Goal: Task Accomplishment & Management: Use online tool/utility

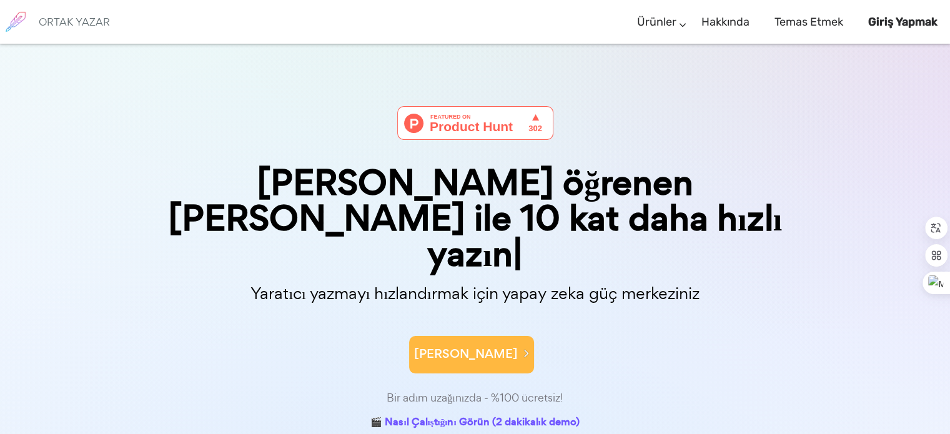
click at [465, 345] on font "[PERSON_NAME]" at bounding box center [466, 353] width 104 height 17
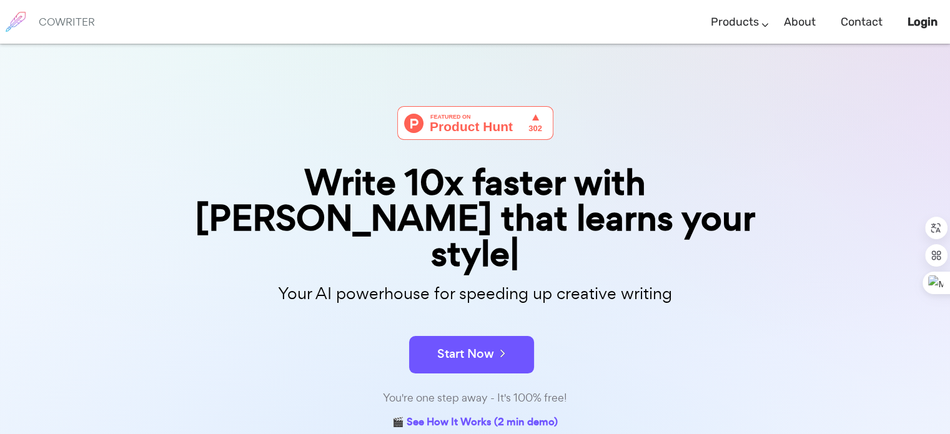
click at [824, 77] on div "Write 10x faster with AI that learns your style Your AI powerhouse for speeding…" at bounding box center [475, 357] width 950 height 626
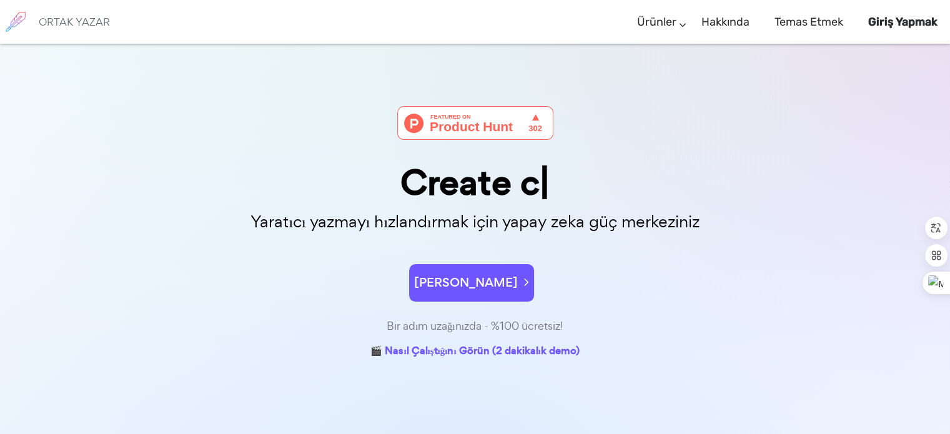
click at [649, 167] on div "Create c" at bounding box center [475, 183] width 624 height 36
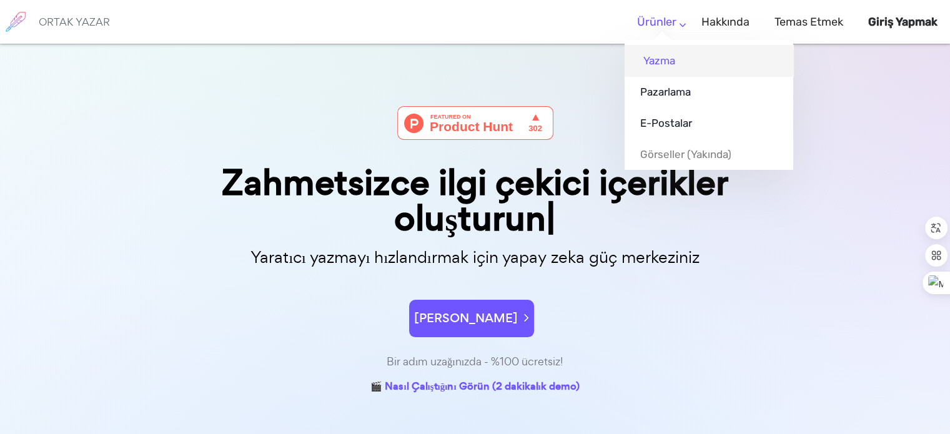
click at [659, 61] on font "Yazma" at bounding box center [659, 60] width 32 height 12
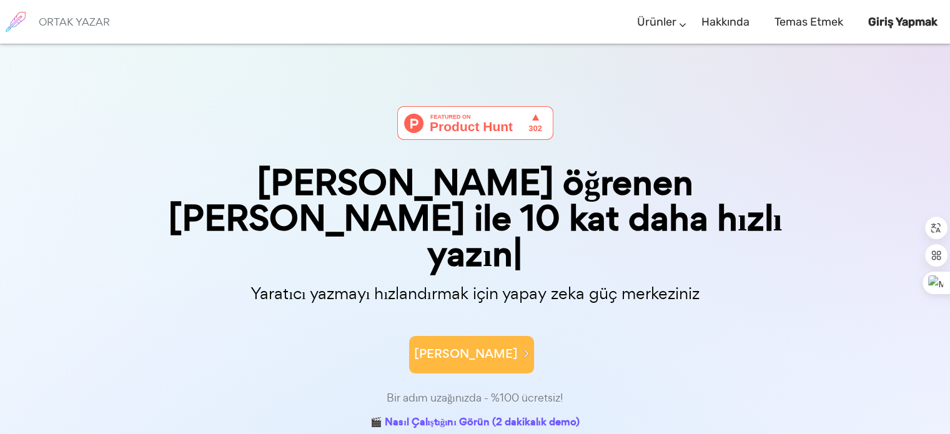
click at [442, 345] on font "Hemen Başlayın" at bounding box center [466, 353] width 104 height 17
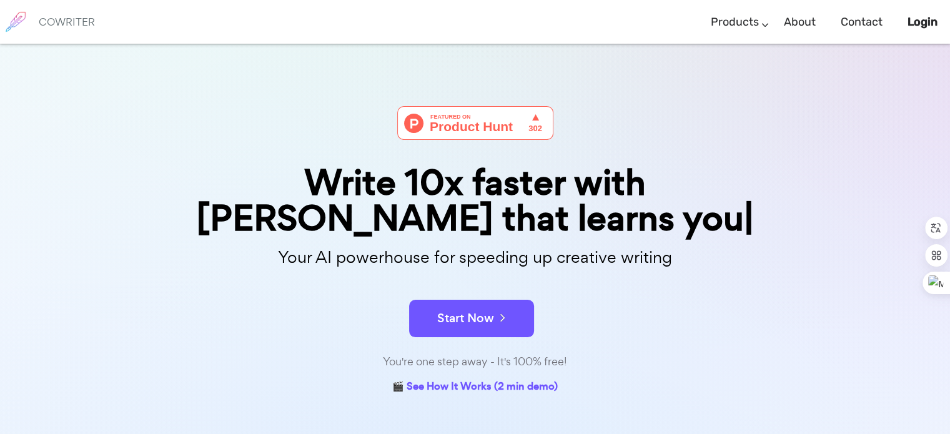
click at [478, 185] on div "Write 10x faster with [PERSON_NAME] that learns you" at bounding box center [475, 200] width 624 height 71
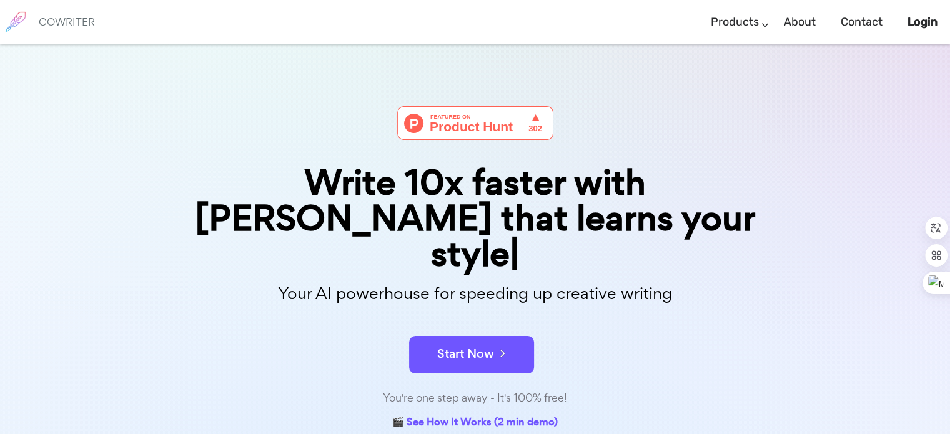
click at [480, 220] on div "Write 10x faster with AI that learns your style" at bounding box center [475, 218] width 624 height 107
drag, startPoint x: 483, startPoint y: 246, endPoint x: 485, endPoint y: 269, distance: 22.6
click at [483, 280] on p "Your AI powerhouse for speeding up creative writing" at bounding box center [475, 293] width 624 height 27
click at [485, 280] on p "Your AI powerhouse for speeding up creative writing" at bounding box center [475, 293] width 624 height 27
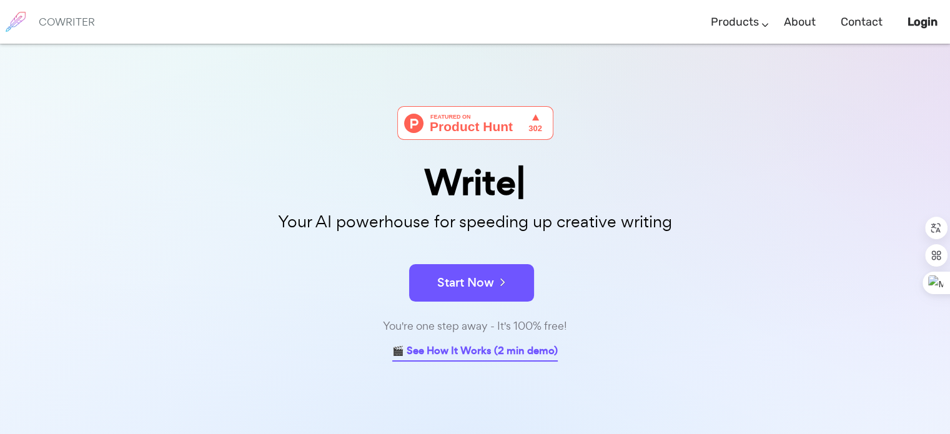
click at [530, 349] on link "🎬 See How It Works (2 min demo)" at bounding box center [474, 351] width 165 height 19
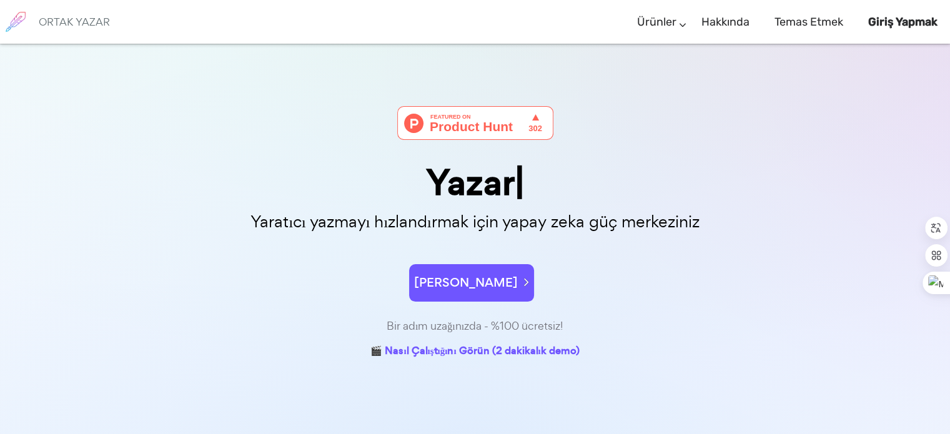
click at [734, 77] on div "Yazar Yaratıcı yazmayı hızlandırmak için yapay zeka güç merkeziniz Hemen Başlay…" at bounding box center [475, 203] width 624 height 318
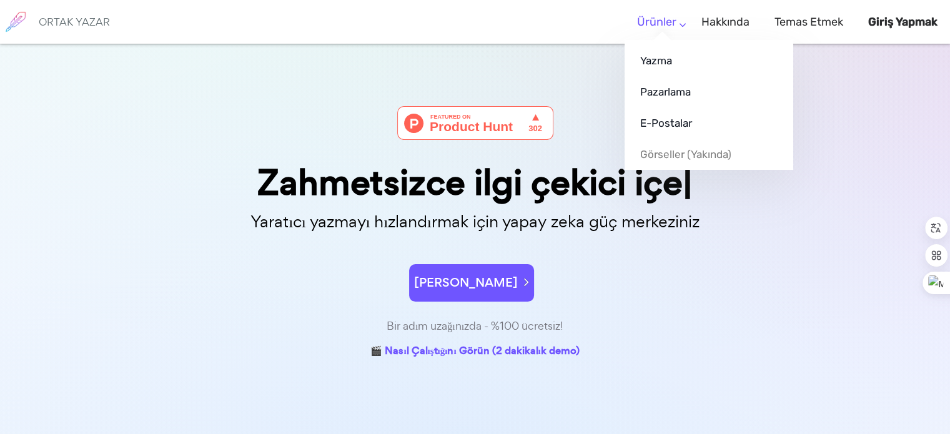
click at [658, 40] on ul "Yazma Pazarlama E-postalar Görseller (yakında)" at bounding box center [708, 105] width 169 height 130
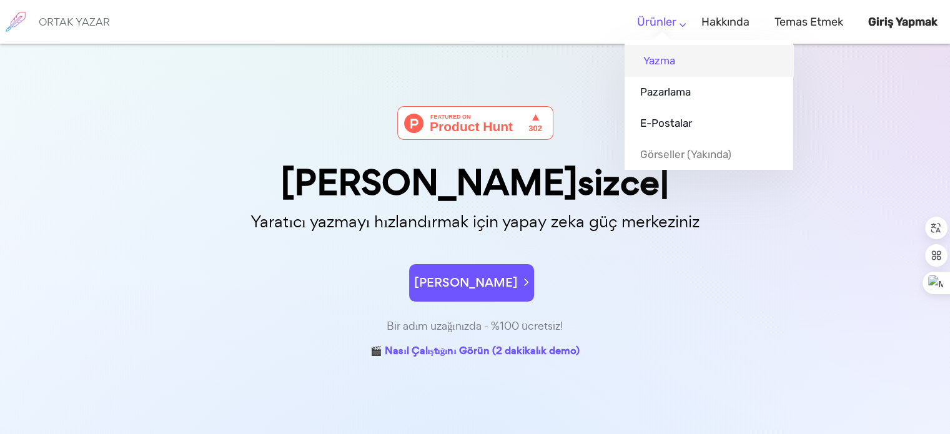
click at [657, 54] on font "Yazma" at bounding box center [659, 60] width 32 height 12
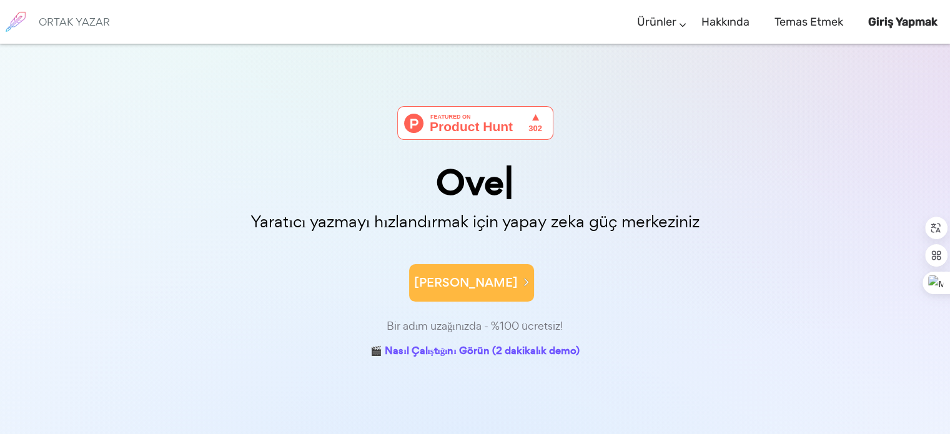
scroll to position [62, 0]
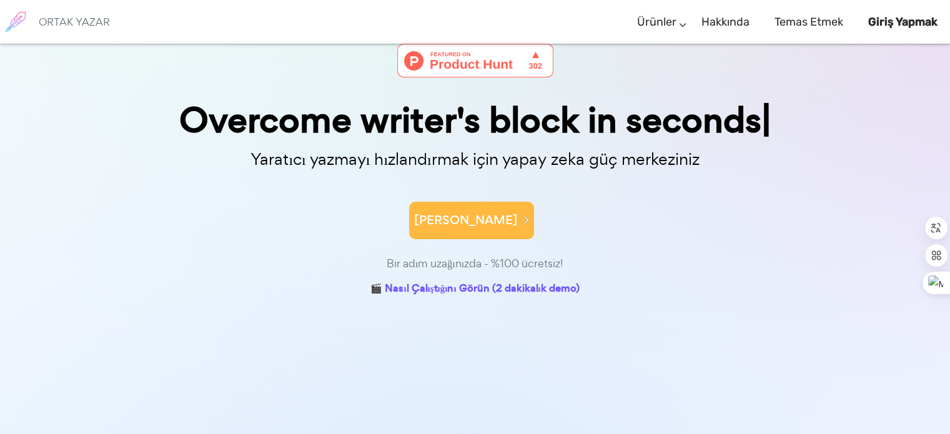
click at [498, 230] on button "Hemen Başlayın" at bounding box center [471, 220] width 125 height 37
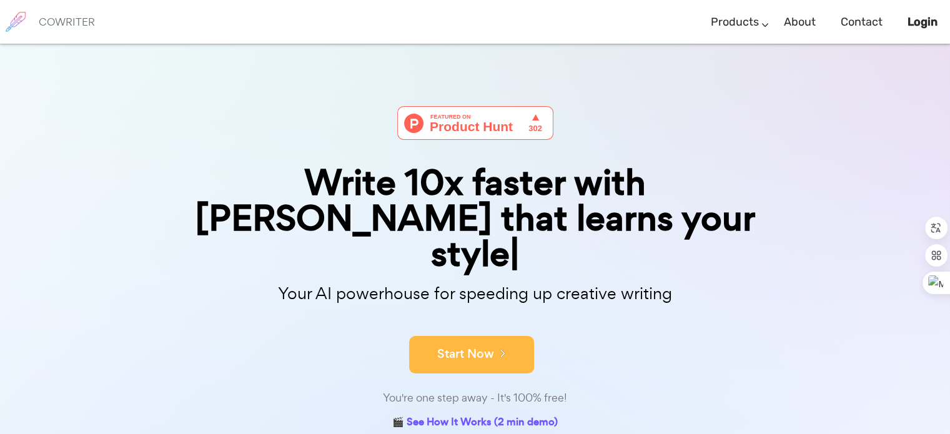
scroll to position [125, 0]
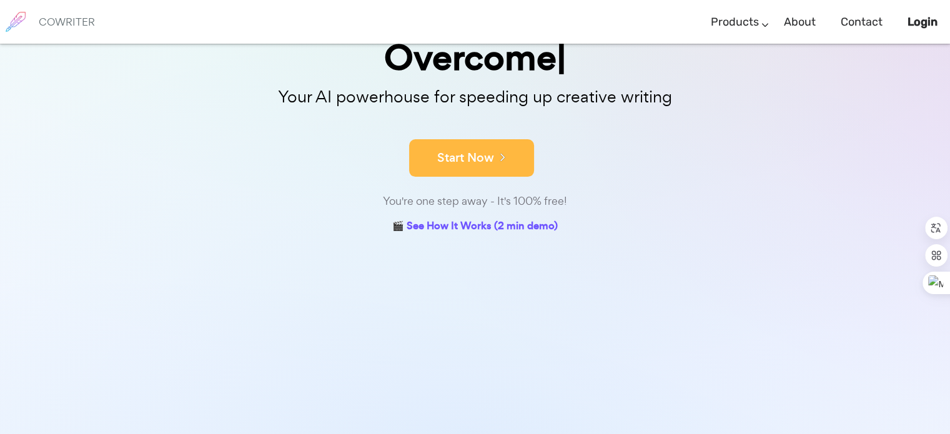
click at [480, 164] on button "Start Now" at bounding box center [471, 157] width 125 height 37
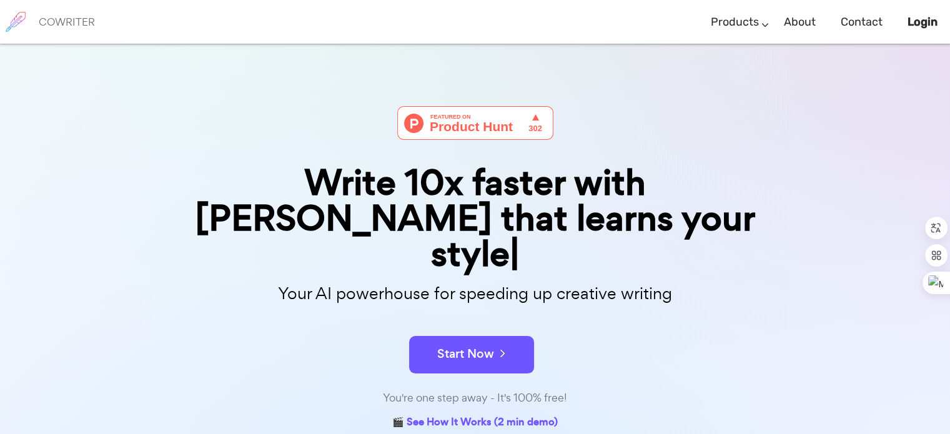
click at [766, 327] on form "Start Now" at bounding box center [475, 349] width 624 height 44
click at [627, 280] on p "Your AI powerhouse for speeding up creative writing" at bounding box center [475, 293] width 624 height 27
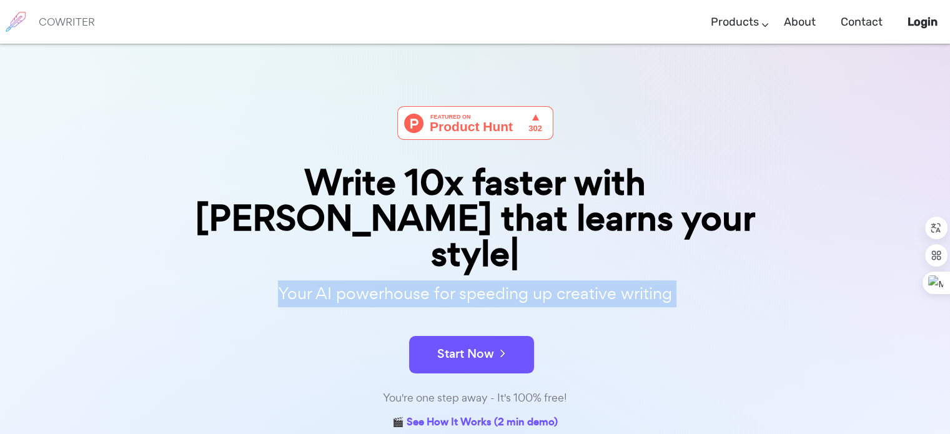
drag, startPoint x: 628, startPoint y: 259, endPoint x: 611, endPoint y: 259, distance: 16.9
click at [623, 280] on p "Your AI powerhouse for speeding up creative writing" at bounding box center [475, 293] width 624 height 27
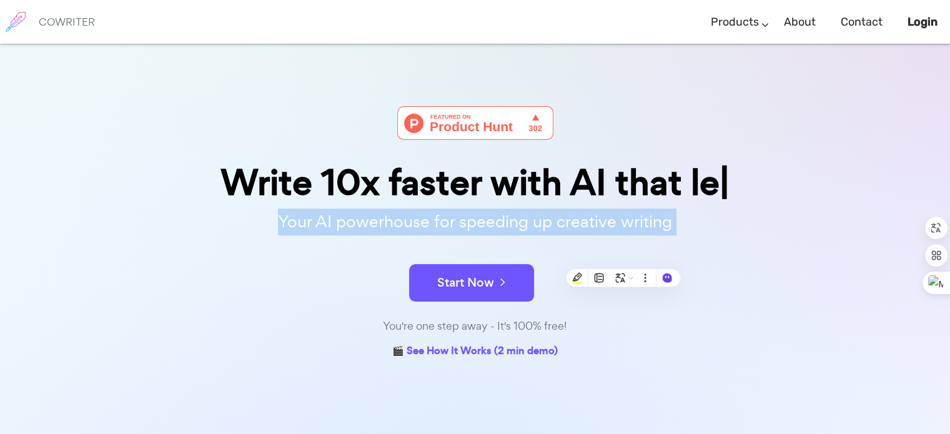
click at [615, 269] on div at bounding box center [615, 269] width 0 height 0
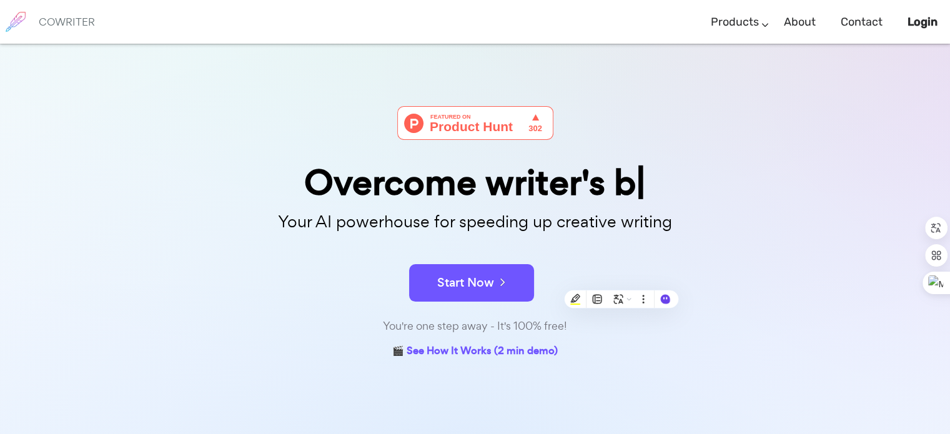
click at [727, 341] on div "🎬 See How It Works (2 min demo)" at bounding box center [475, 348] width 624 height 26
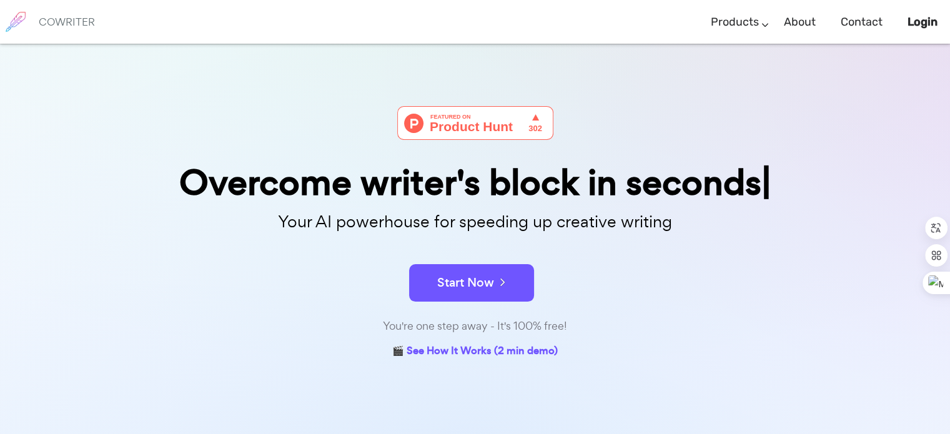
click at [431, 257] on form "Start Now" at bounding box center [475, 277] width 624 height 44
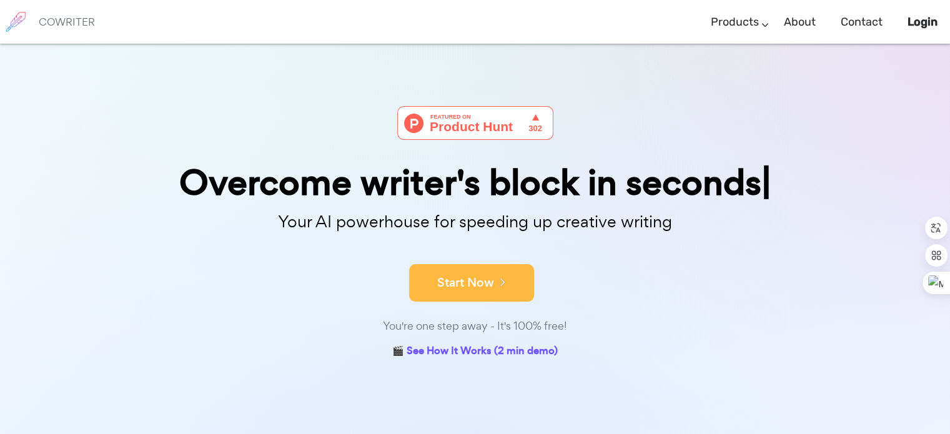
click at [445, 278] on button "Start Now" at bounding box center [471, 282] width 125 height 37
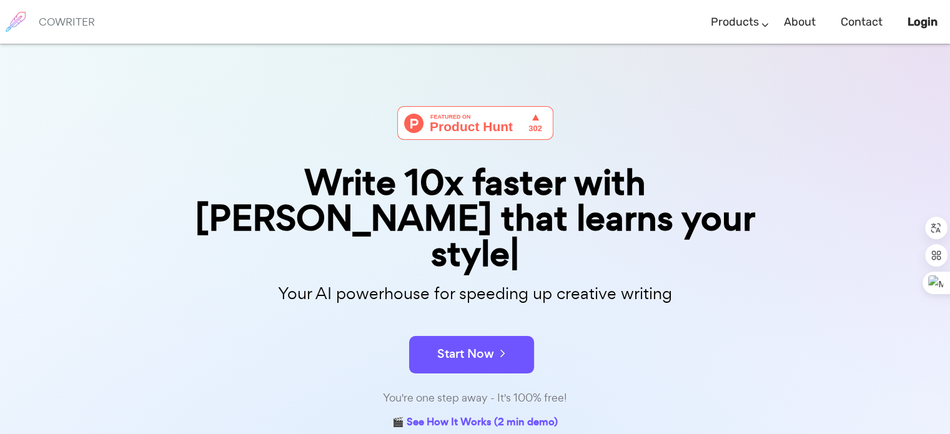
click at [525, 389] on div "You're one step away - It's 100% free!" at bounding box center [475, 398] width 624 height 18
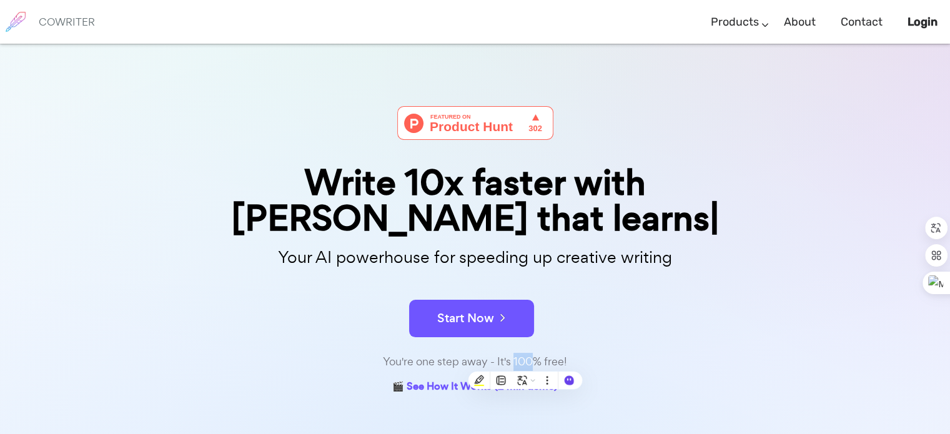
click at [30, 17] on img at bounding box center [15, 21] width 31 height 31
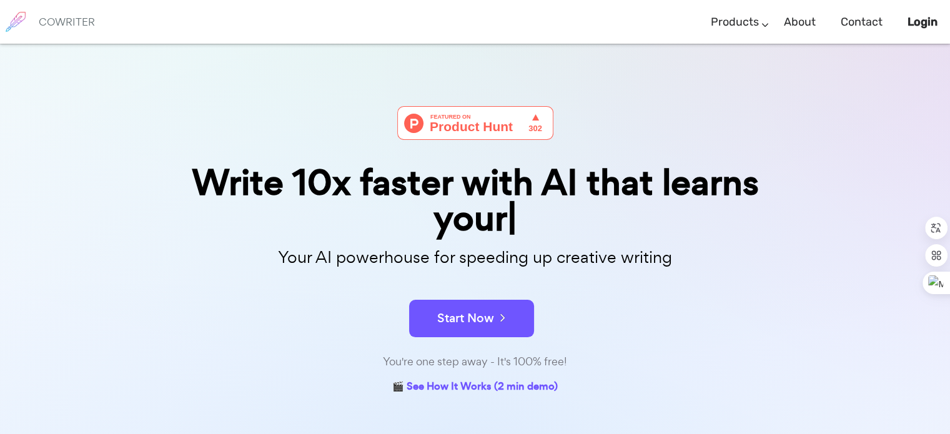
click at [590, 291] on form "Start Now" at bounding box center [475, 312] width 624 height 44
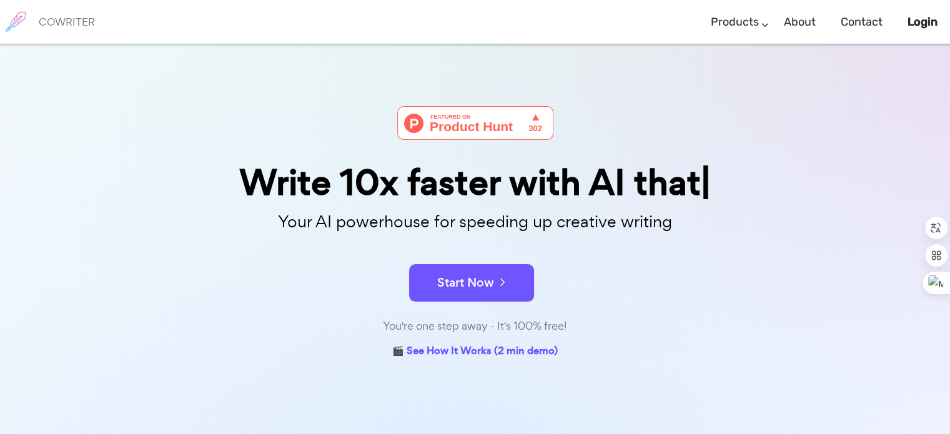
click at [494, 304] on div "Write 10x faster with AI that Your AI powerhouse for speeding up creative writi…" at bounding box center [475, 233] width 624 height 255
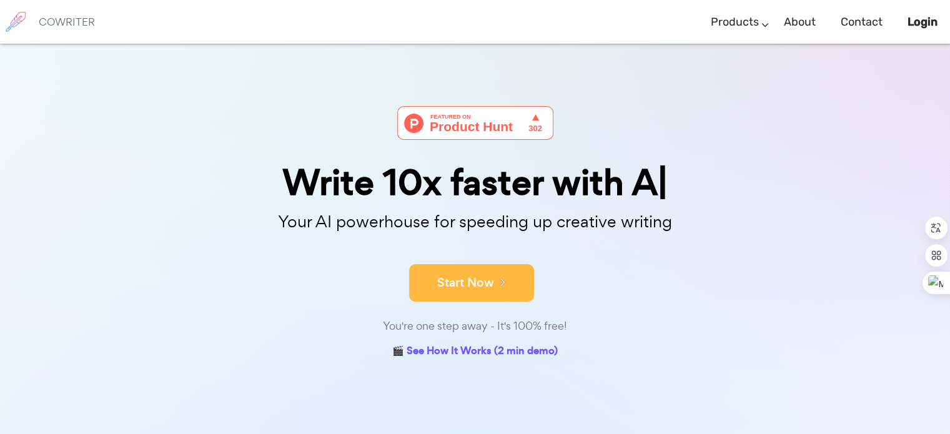
click at [497, 293] on button "Start Now" at bounding box center [471, 282] width 125 height 37
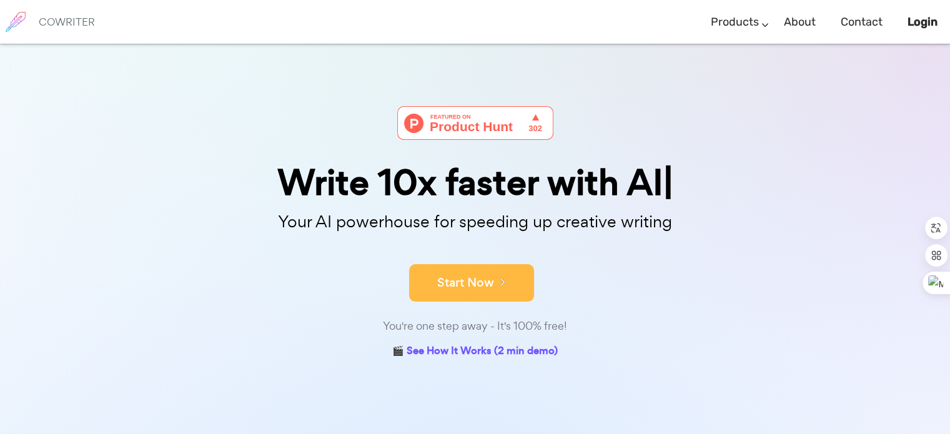
click at [449, 275] on button "Start Now" at bounding box center [471, 282] width 125 height 37
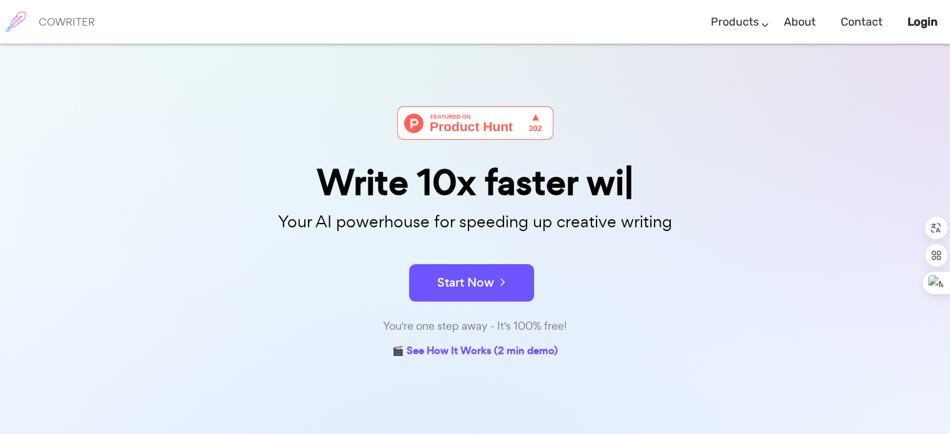
click at [478, 229] on p "Your AI powerhouse for speeding up creative writing" at bounding box center [475, 222] width 624 height 27
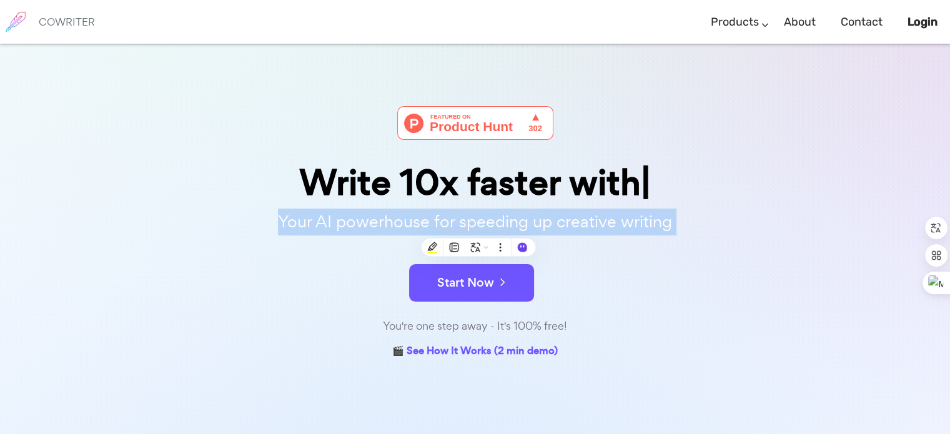
click at [478, 229] on p "Your AI powerhouse for speeding up creative writing" at bounding box center [475, 222] width 624 height 27
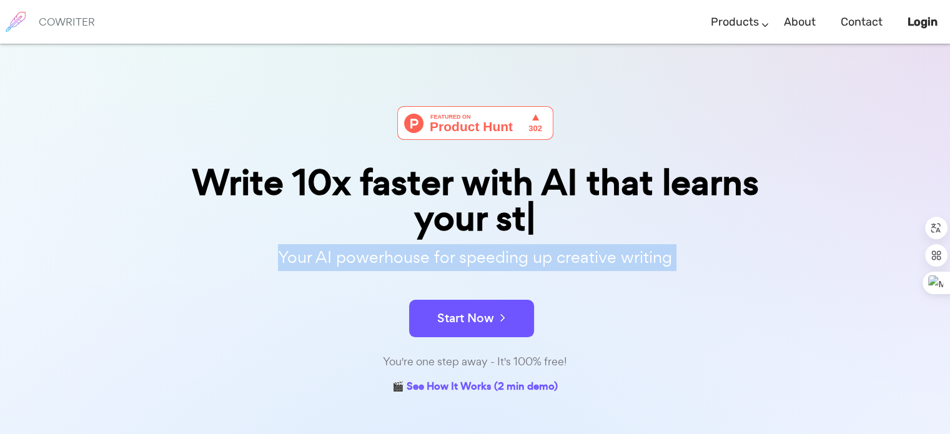
click at [383, 288] on div "Start Now" at bounding box center [475, 307] width 624 height 53
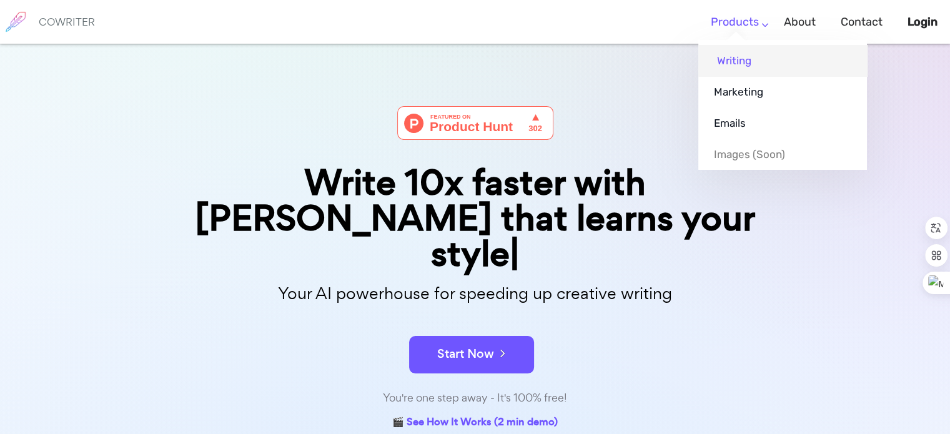
click at [741, 57] on link "Writing" at bounding box center [782, 60] width 169 height 31
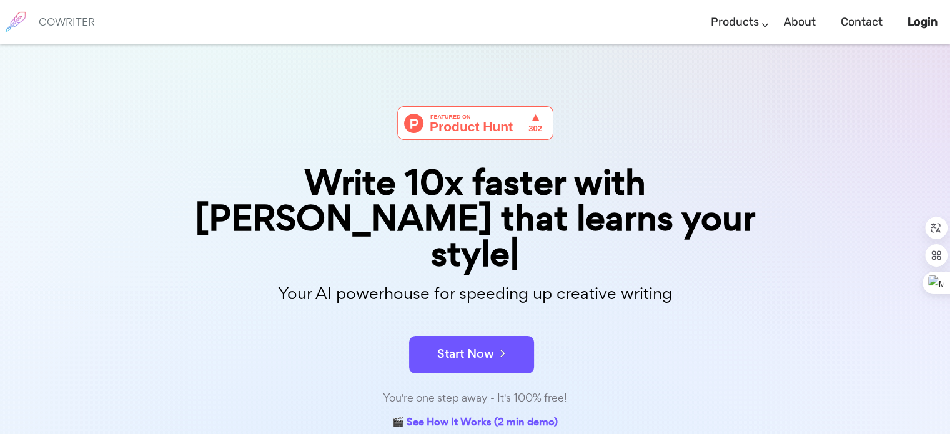
click at [495, 120] on img at bounding box center [475, 123] width 156 height 34
